Goal: Information Seeking & Learning: Understand process/instructions

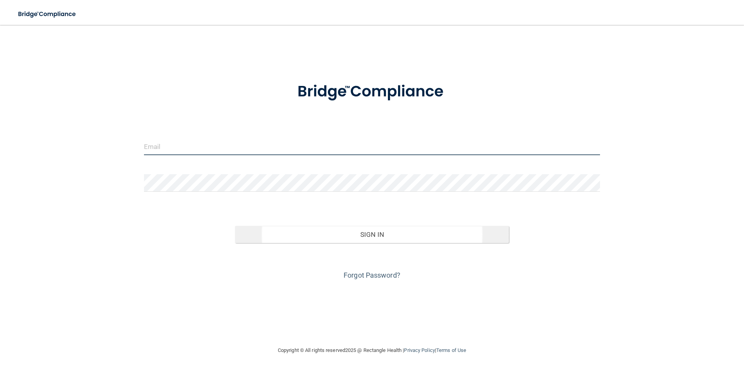
type input "[PERSON_NAME][EMAIL_ADDRESS][DOMAIN_NAME]"
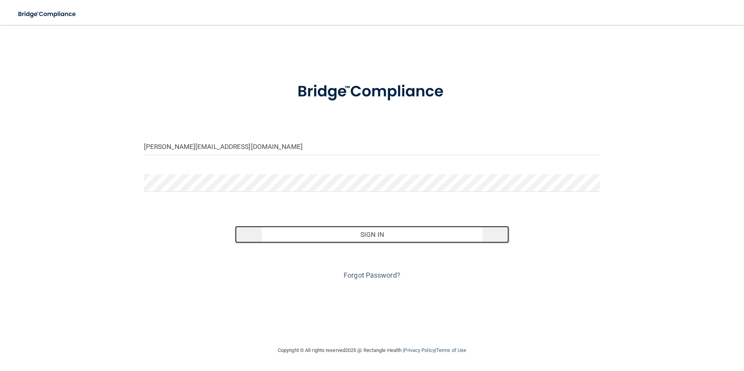
click at [377, 238] on button "Sign In" at bounding box center [372, 234] width 274 height 17
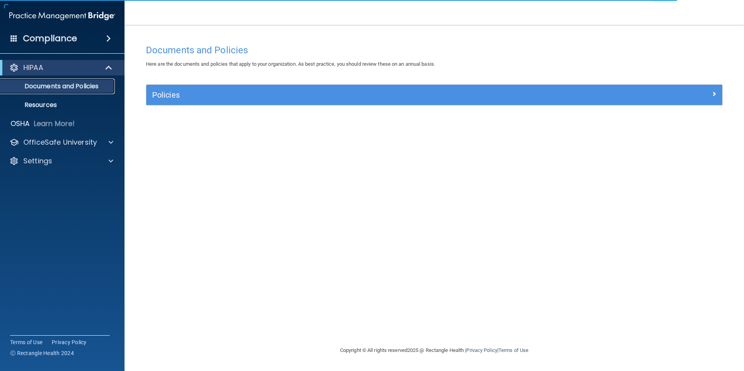
click at [71, 81] on link "Documents and Policies" at bounding box center [53, 87] width 123 height 16
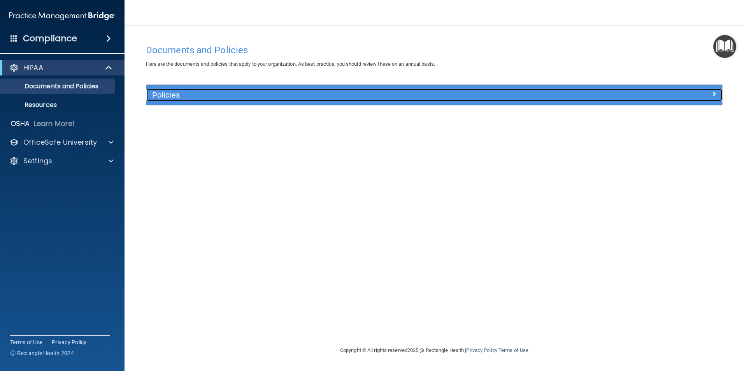
click at [310, 100] on div "Policies" at bounding box center [362, 95] width 432 height 12
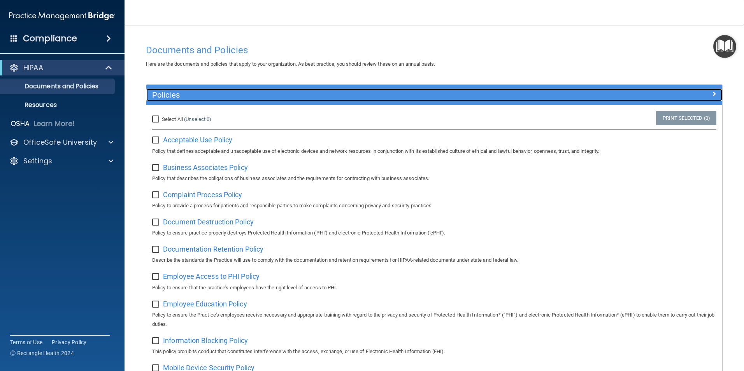
click at [216, 98] on h5 "Policies" at bounding box center [362, 95] width 420 height 9
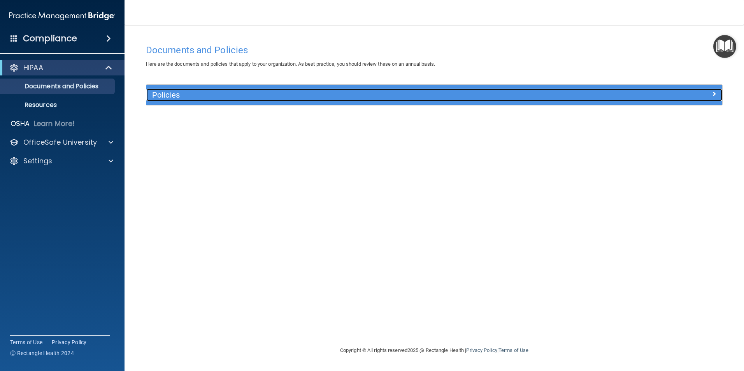
click at [201, 100] on div "Policies" at bounding box center [362, 95] width 432 height 12
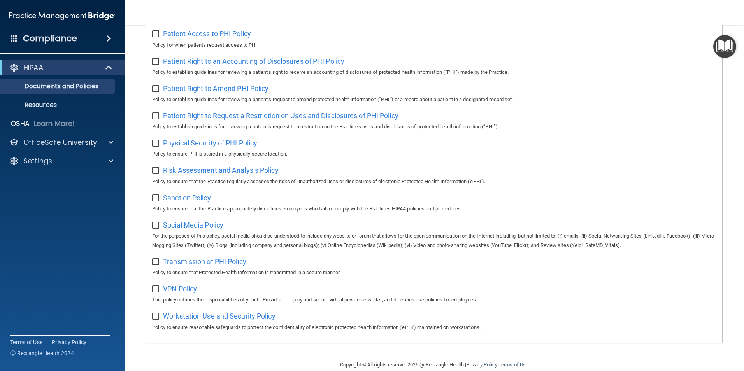
scroll to position [389, 0]
click at [51, 104] on p "Resources" at bounding box center [58, 105] width 106 height 8
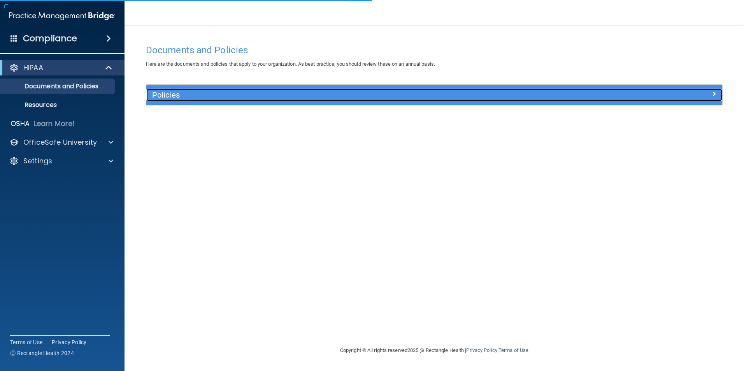
click at [196, 98] on h5 "Policies" at bounding box center [362, 95] width 420 height 9
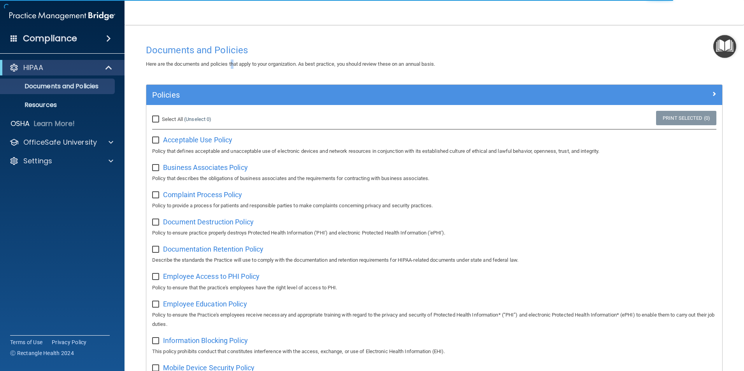
click at [235, 68] on div "Here are the documents and policies that apply to your organization. As best pr…" at bounding box center [434, 64] width 588 height 9
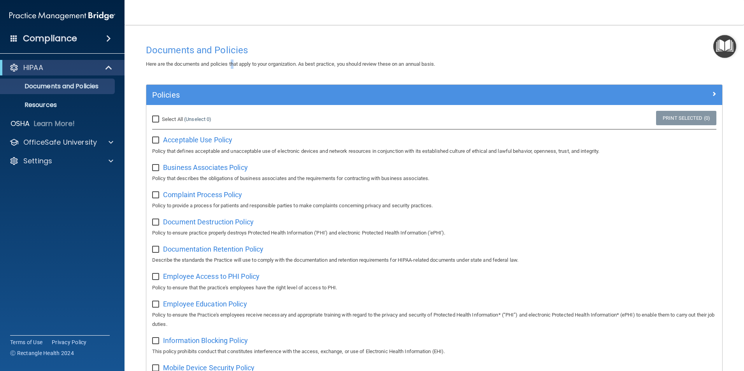
click at [725, 45] on img "Open Resource Center" at bounding box center [724, 46] width 23 height 23
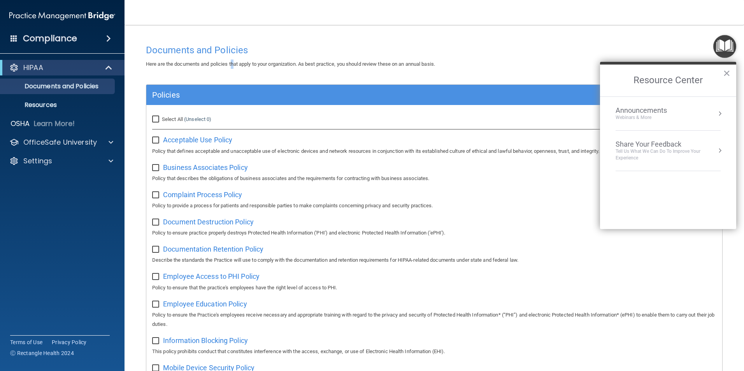
scroll to position [70, 0]
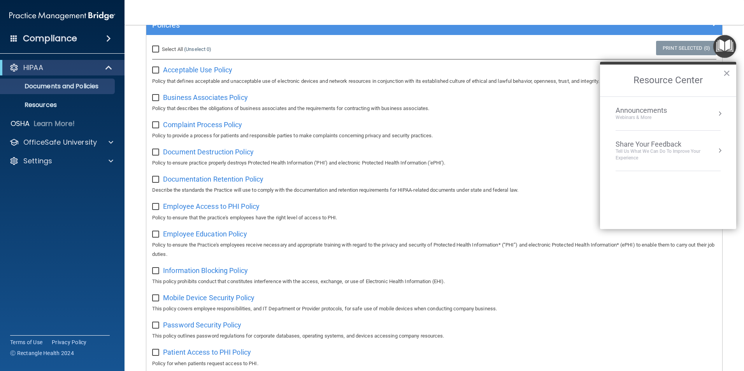
click at [161, 15] on nav "Toggle navigation [PERSON_NAME] [PERSON_NAME][EMAIL_ADDRESS][DOMAIN_NAME] Manag…" at bounding box center [433, 12] width 619 height 25
click at [111, 143] on span at bounding box center [111, 142] width 5 height 9
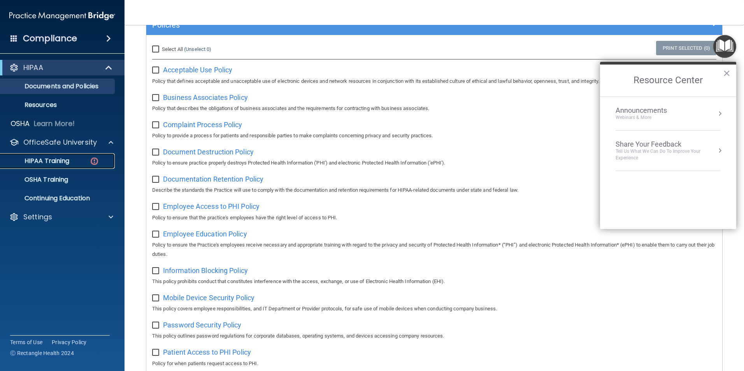
click at [98, 159] on img at bounding box center [94, 161] width 10 height 10
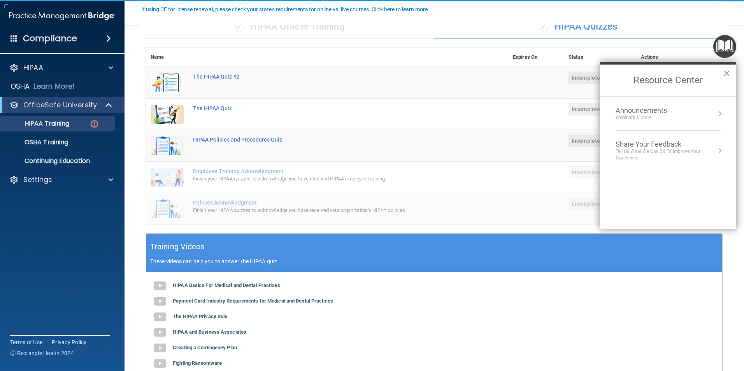
click at [725, 70] on button "×" at bounding box center [726, 73] width 7 height 12
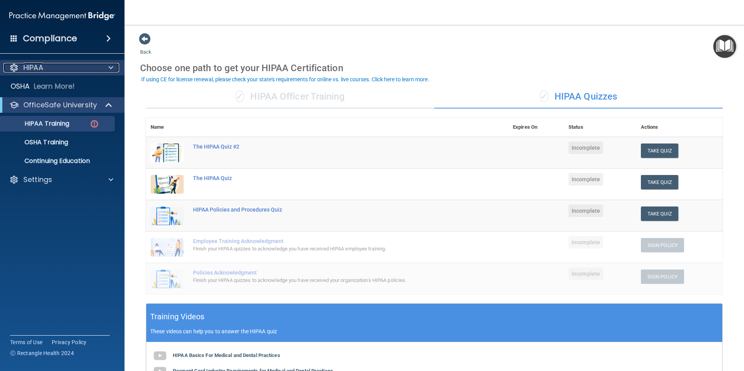
click at [75, 67] on div "HIPAA" at bounding box center [52, 67] width 96 height 9
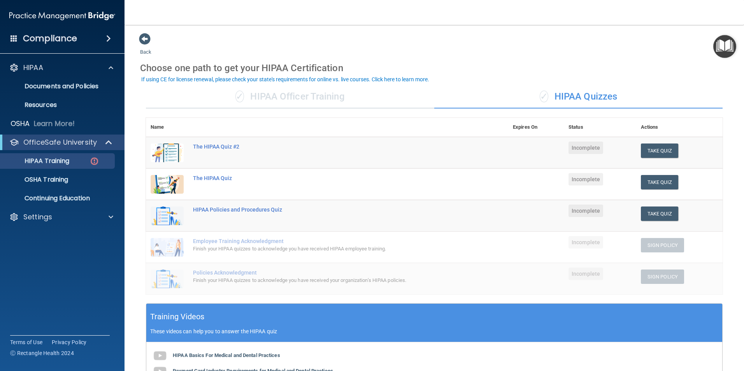
click at [18, 39] on div "Compliance" at bounding box center [62, 38] width 124 height 17
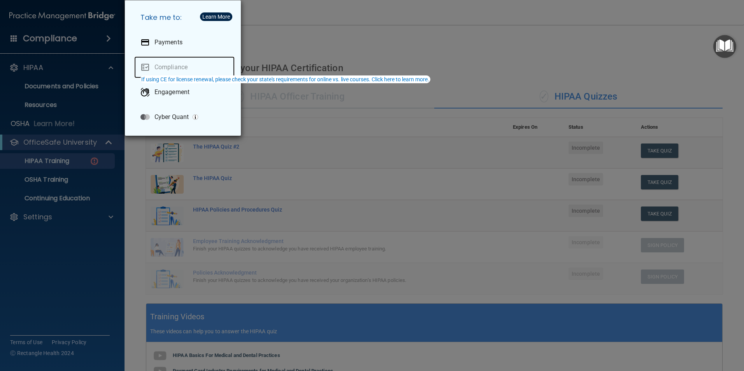
click at [176, 65] on link "Compliance" at bounding box center [184, 67] width 100 height 22
click at [320, 131] on div "Take me to: Payments Compliance Engagement Cyber Quant" at bounding box center [372, 185] width 744 height 371
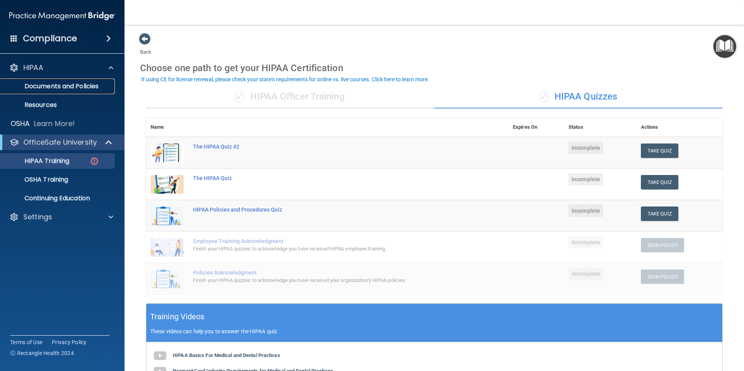
click at [83, 83] on p "Documents and Policies" at bounding box center [58, 86] width 106 height 8
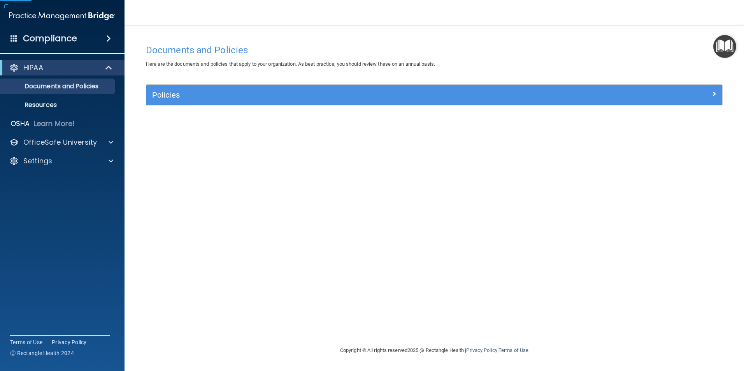
click at [219, 103] on div "Policies" at bounding box center [434, 95] width 576 height 20
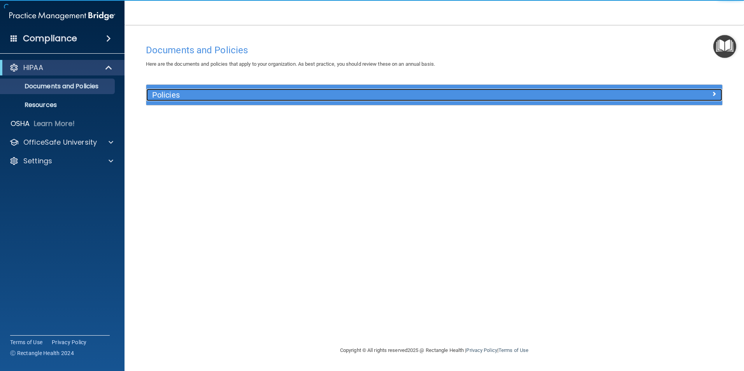
click at [228, 92] on h5 "Policies" at bounding box center [362, 95] width 420 height 9
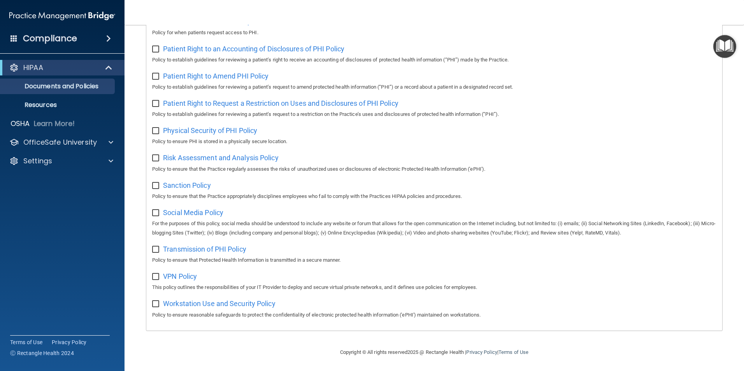
scroll to position [370, 0]
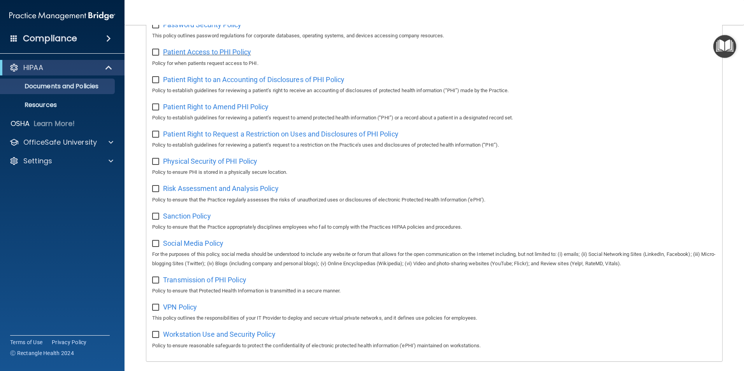
click at [194, 56] on span "Patient Access to PHI Policy" at bounding box center [207, 52] width 88 height 8
